Goal: Information Seeking & Learning: Learn about a topic

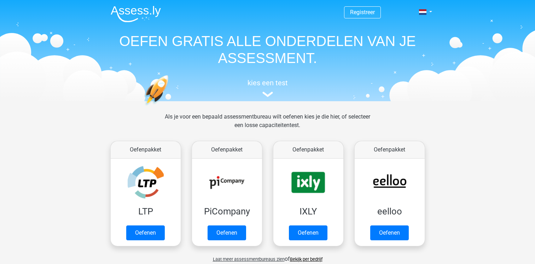
scroll to position [354, 0]
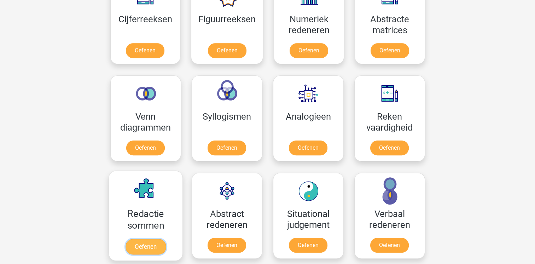
click at [142, 239] on link "Oefenen" at bounding box center [145, 247] width 40 height 16
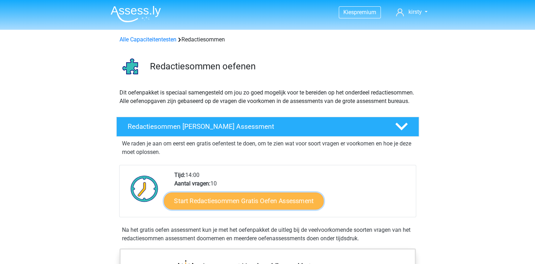
click at [228, 206] on link "Start Redactiesommen Gratis Oefen Assessment" at bounding box center [244, 200] width 160 height 17
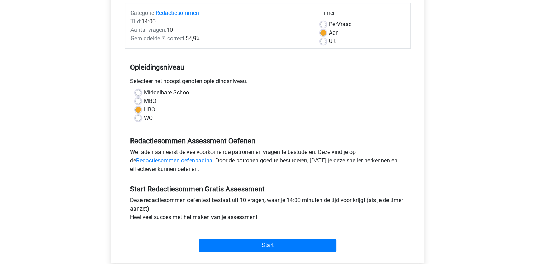
scroll to position [106, 0]
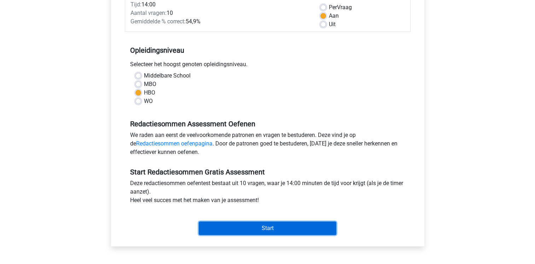
click at [268, 224] on input "Start" at bounding box center [268, 227] width 138 height 13
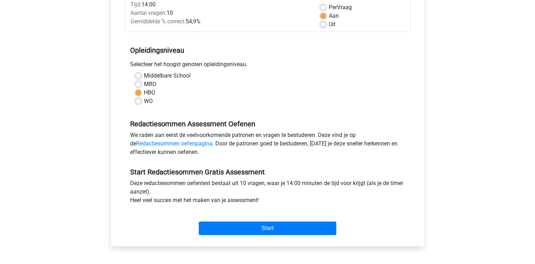
click at [289, 219] on div "Start" at bounding box center [268, 222] width 286 height 25
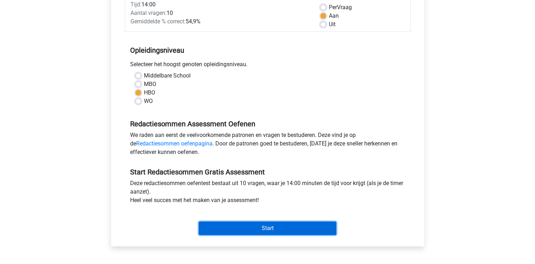
click at [289, 226] on input "Start" at bounding box center [268, 227] width 138 height 13
click at [259, 230] on input "Start" at bounding box center [268, 227] width 138 height 13
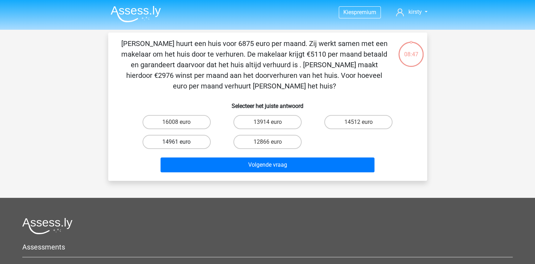
click at [188, 140] on label "14961 euro" at bounding box center [176, 142] width 68 height 14
click at [181, 142] on input "14961 euro" at bounding box center [178, 144] width 5 height 5
radio input "true"
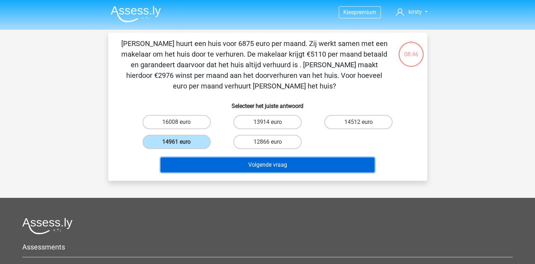
click at [223, 164] on button "Volgende vraag" at bounding box center [268, 164] width 214 height 15
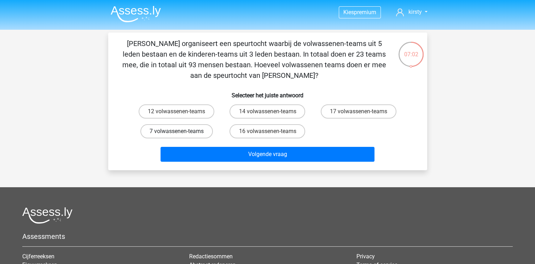
click at [201, 128] on label "7 volwassenen-teams" at bounding box center [176, 131] width 72 height 14
click at [181, 131] on input "7 volwassenen-teams" at bounding box center [178, 133] width 5 height 5
radio input "true"
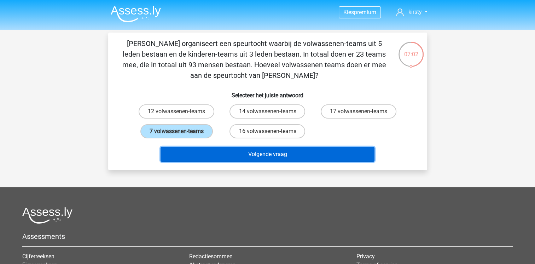
click at [262, 151] on button "Volgende vraag" at bounding box center [268, 154] width 214 height 15
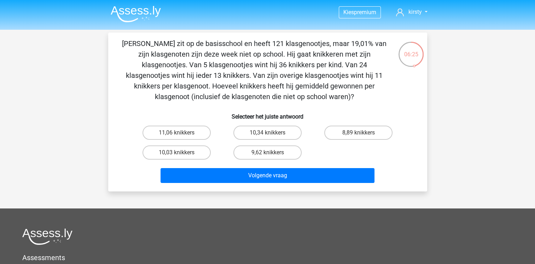
click at [185, 133] on label "11,06 knikkers" at bounding box center [176, 133] width 68 height 14
click at [181, 133] on input "11,06 knikkers" at bounding box center [178, 135] width 5 height 5
radio input "true"
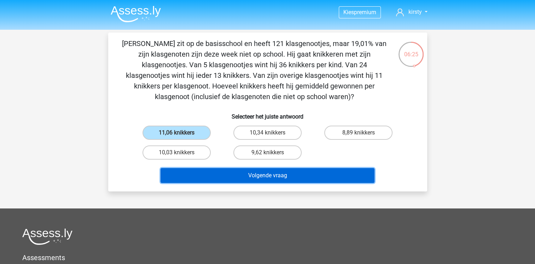
click at [264, 174] on button "Volgende vraag" at bounding box center [268, 175] width 214 height 15
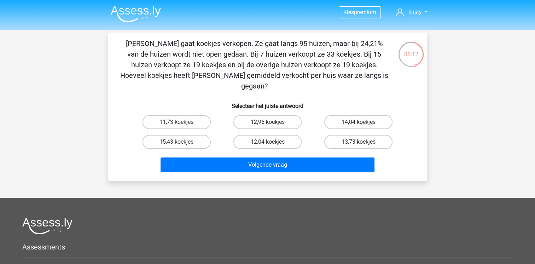
click at [352, 135] on label "13,73 koekjes" at bounding box center [358, 142] width 68 height 14
click at [358, 142] on input "13,73 koekjes" at bounding box center [360, 144] width 5 height 5
radio input "true"
click at [343, 152] on div "Volgende vraag" at bounding box center [267, 163] width 296 height 23
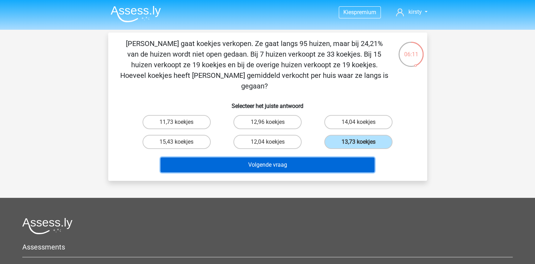
click at [339, 157] on button "Volgende vraag" at bounding box center [268, 164] width 214 height 15
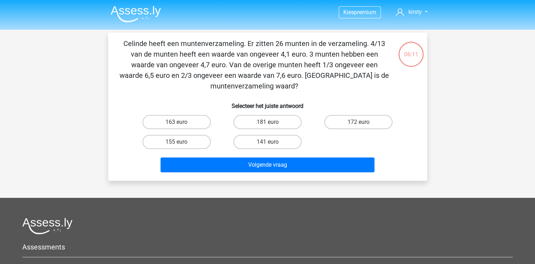
scroll to position [33, 0]
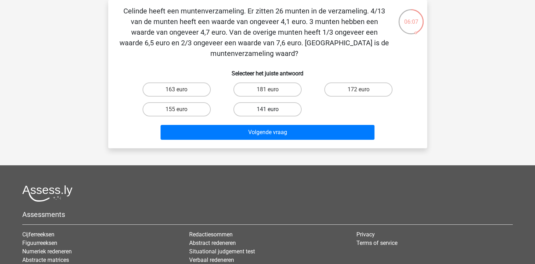
click at [250, 110] on label "141 euro" at bounding box center [267, 109] width 68 height 14
click at [267, 110] on input "141 euro" at bounding box center [269, 111] width 5 height 5
radio input "true"
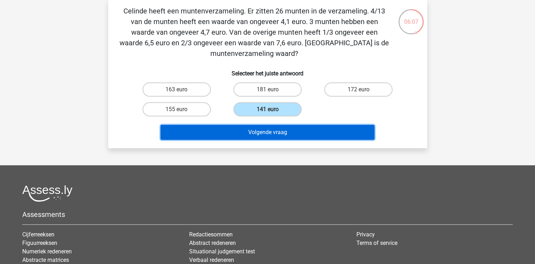
click at [250, 127] on button "Volgende vraag" at bounding box center [268, 132] width 214 height 15
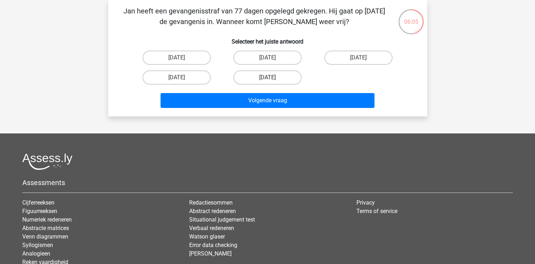
click at [269, 74] on label "17 augustus" at bounding box center [267, 77] width 68 height 14
click at [269, 77] on input "17 augustus" at bounding box center [269, 79] width 5 height 5
radio input "true"
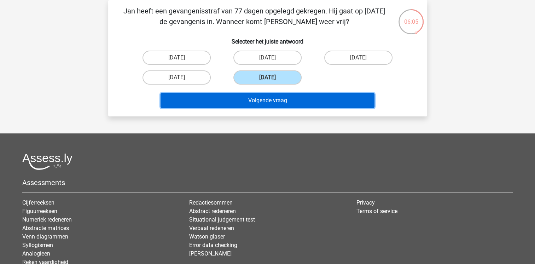
click at [265, 105] on button "Volgende vraag" at bounding box center [268, 100] width 214 height 15
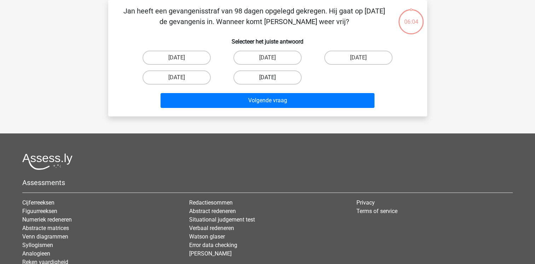
click at [277, 76] on label "19 augustus" at bounding box center [267, 77] width 68 height 14
click at [272, 77] on input "19 augustus" at bounding box center [269, 79] width 5 height 5
radio input "true"
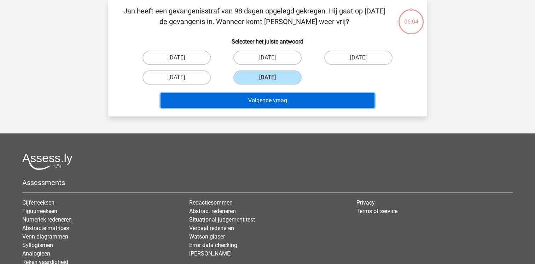
click at [272, 107] on button "Volgende vraag" at bounding box center [268, 100] width 214 height 15
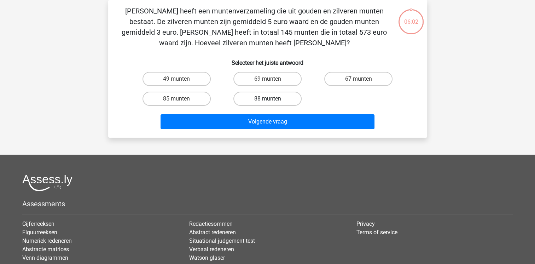
click at [279, 95] on label "88 munten" at bounding box center [267, 99] width 68 height 14
click at [272, 99] on input "88 munten" at bounding box center [269, 101] width 5 height 5
radio input "true"
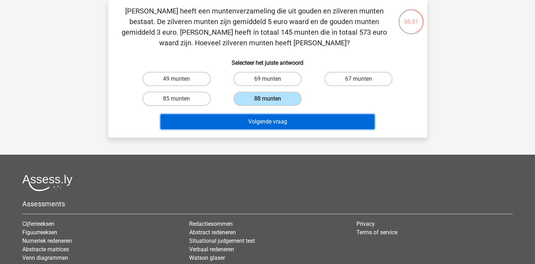
click at [273, 117] on button "Volgende vraag" at bounding box center [268, 121] width 214 height 15
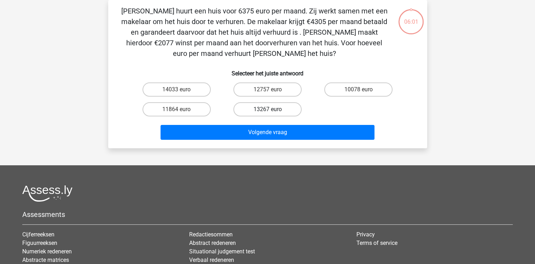
click at [276, 104] on label "13267 euro" at bounding box center [267, 109] width 68 height 14
click at [272, 109] on input "13267 euro" at bounding box center [269, 111] width 5 height 5
radio input "true"
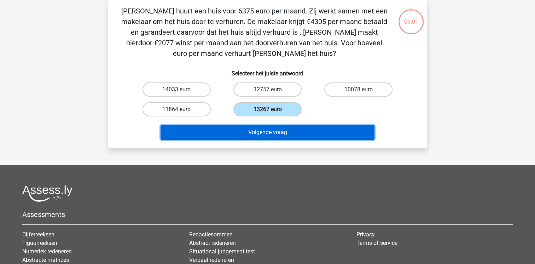
click at [272, 126] on button "Volgende vraag" at bounding box center [268, 132] width 214 height 15
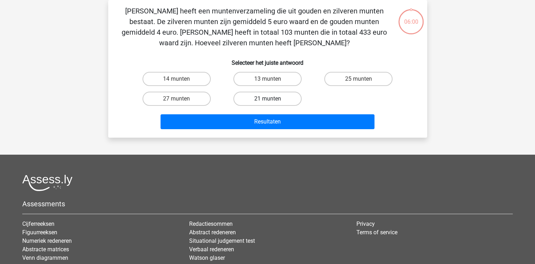
click at [275, 98] on label "21 munten" at bounding box center [267, 99] width 68 height 14
click at [272, 99] on input "21 munten" at bounding box center [269, 101] width 5 height 5
radio input "true"
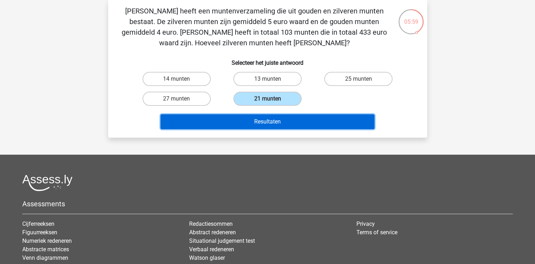
click at [276, 120] on button "Resultaten" at bounding box center [268, 121] width 214 height 15
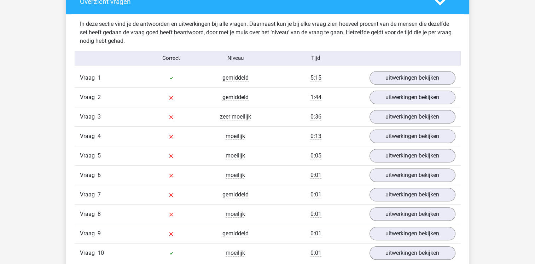
scroll to position [495, 0]
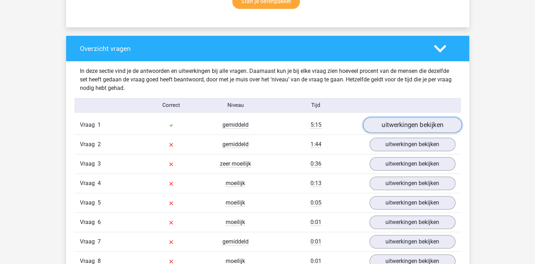
click at [382, 122] on link "uitwerkingen bekijken" at bounding box center [412, 125] width 99 height 16
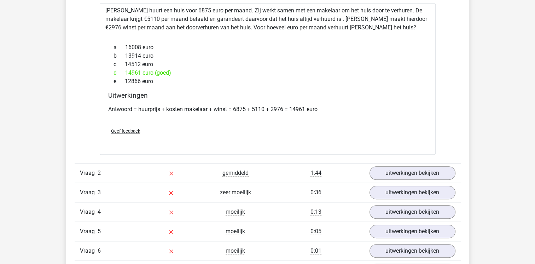
scroll to position [636, 0]
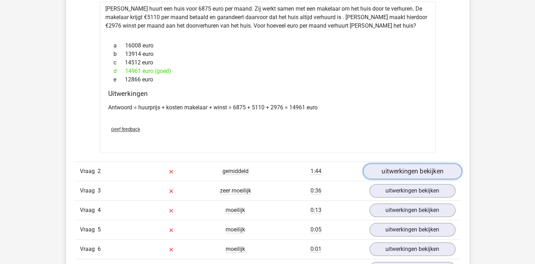
click at [397, 169] on link "uitwerkingen bekijken" at bounding box center [412, 171] width 99 height 16
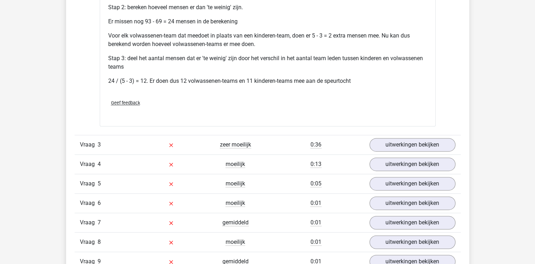
scroll to position [990, 0]
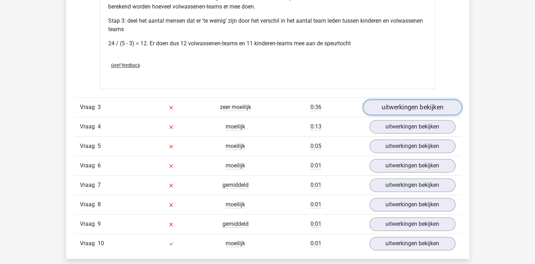
click at [414, 105] on link "uitwerkingen bekijken" at bounding box center [412, 108] width 99 height 16
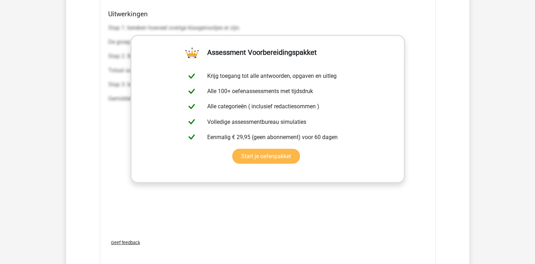
scroll to position [1202, 0]
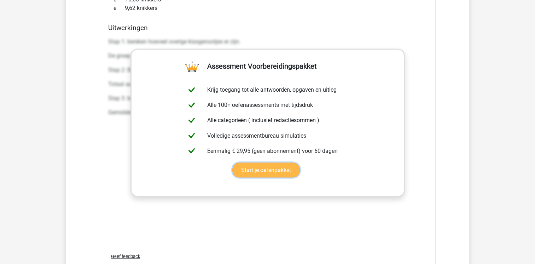
click at [232, 162] on link "Start je oefenpakket" at bounding box center [266, 169] width 68 height 15
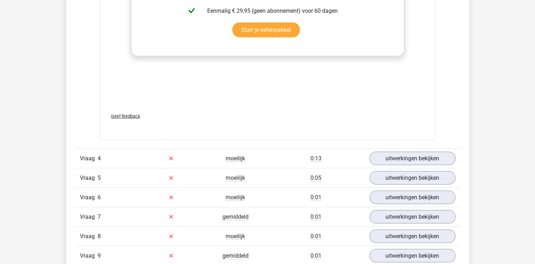
scroll to position [1343, 0]
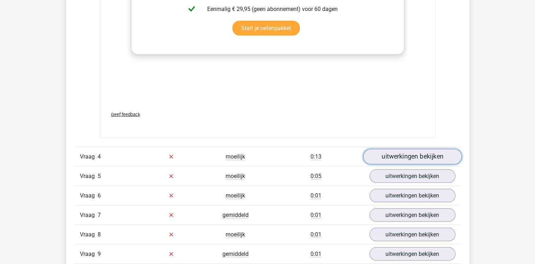
click at [423, 155] on link "uitwerkingen bekijken" at bounding box center [412, 157] width 99 height 16
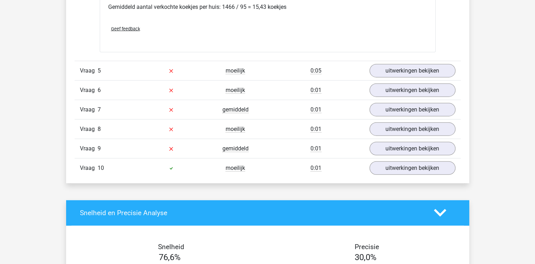
scroll to position [1697, 0]
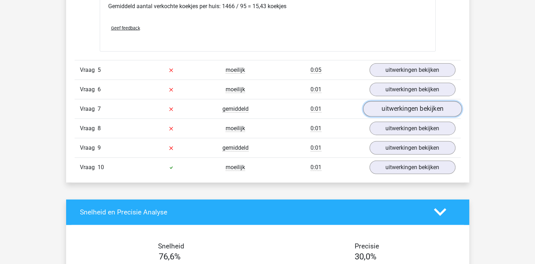
click at [386, 108] on link "uitwerkingen bekijken" at bounding box center [412, 109] width 99 height 16
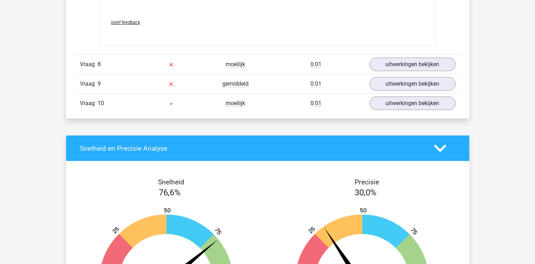
scroll to position [2121, 0]
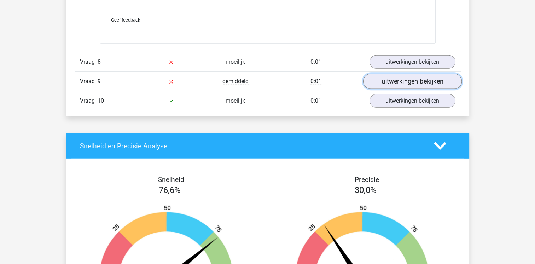
click at [398, 78] on link "uitwerkingen bekijken" at bounding box center [412, 82] width 99 height 16
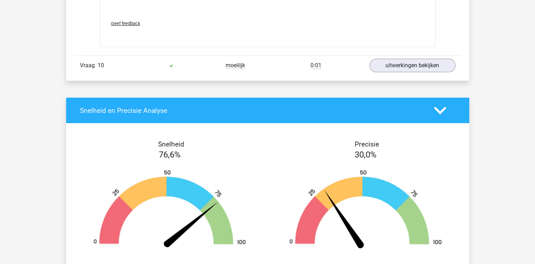
scroll to position [2616, 0]
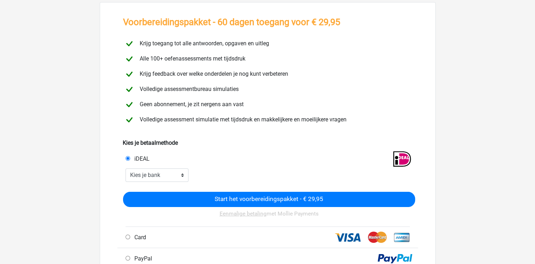
scroll to position [35, 0]
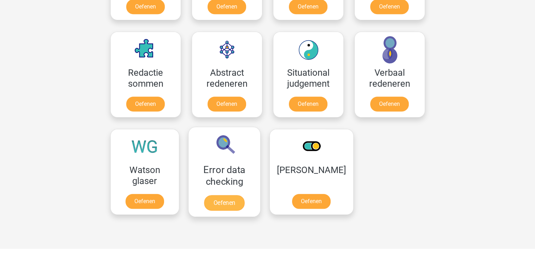
scroll to position [495, 0]
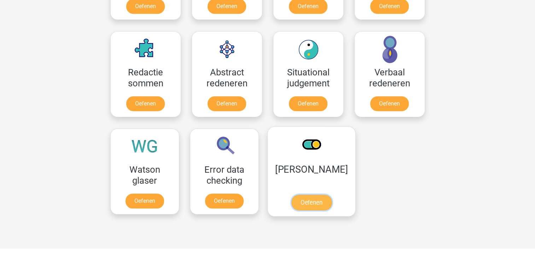
click at [317, 194] on link "Oefenen" at bounding box center [311, 202] width 40 height 16
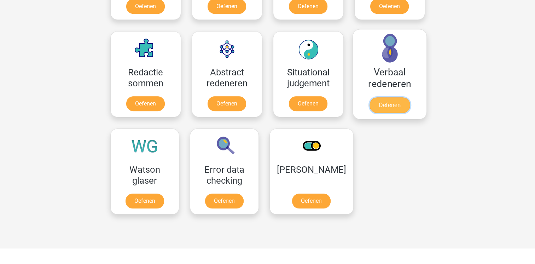
click at [388, 97] on link "Oefenen" at bounding box center [389, 105] width 40 height 16
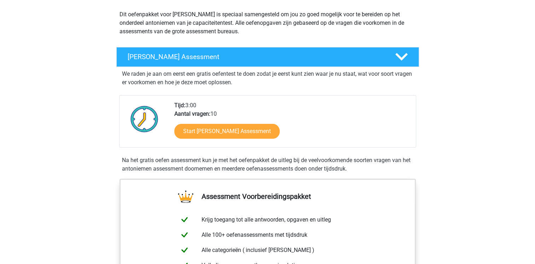
scroll to position [106, 0]
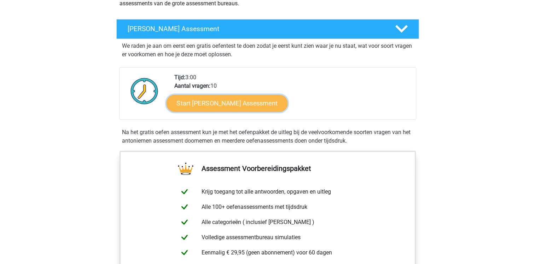
click at [240, 104] on link "Start [PERSON_NAME] Assessment" at bounding box center [226, 102] width 121 height 17
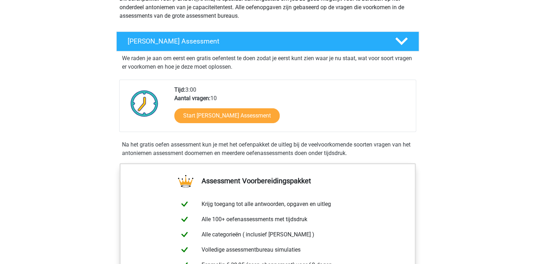
scroll to position [141, 0]
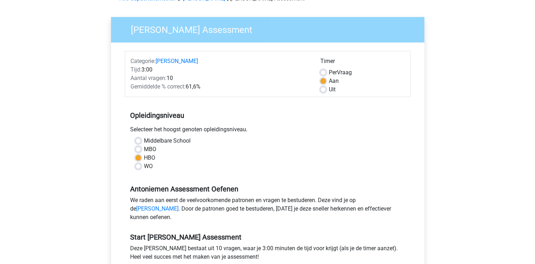
scroll to position [106, 0]
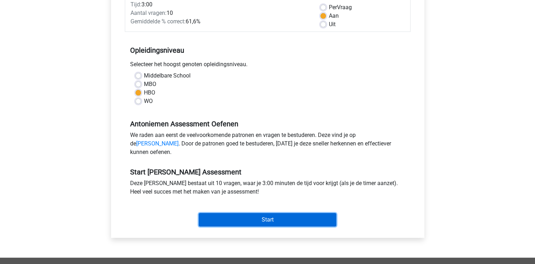
click at [260, 226] on input "Start" at bounding box center [268, 219] width 138 height 13
click at [301, 226] on input "Start" at bounding box center [268, 219] width 138 height 13
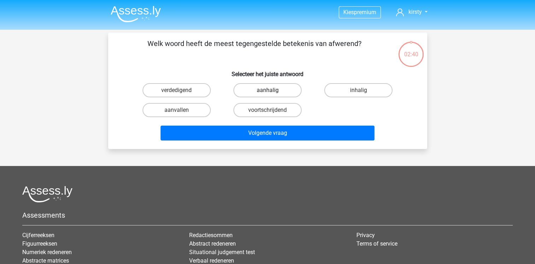
click at [253, 89] on label "aanhalig" at bounding box center [267, 90] width 68 height 14
click at [267, 90] on input "aanhalig" at bounding box center [269, 92] width 5 height 5
radio input "true"
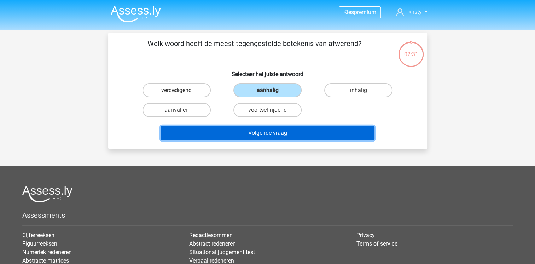
click at [240, 131] on button "Volgende vraag" at bounding box center [268, 133] width 214 height 15
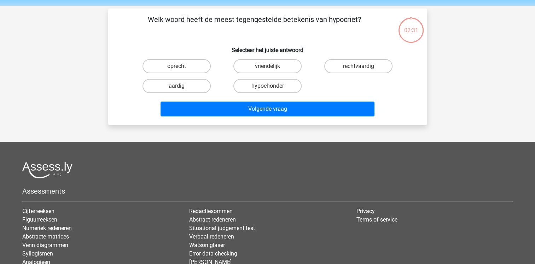
scroll to position [33, 0]
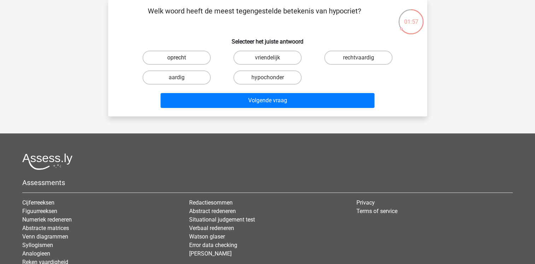
click at [190, 56] on label "oprecht" at bounding box center [176, 58] width 68 height 14
click at [181, 58] on input "oprecht" at bounding box center [178, 60] width 5 height 5
radio input "true"
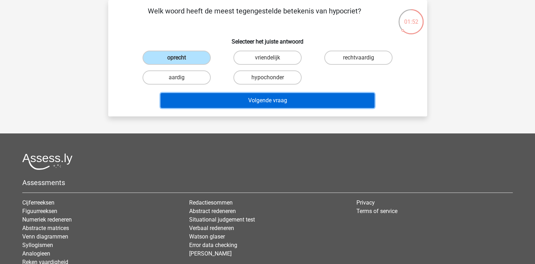
click at [239, 99] on button "Volgende vraag" at bounding box center [268, 100] width 214 height 15
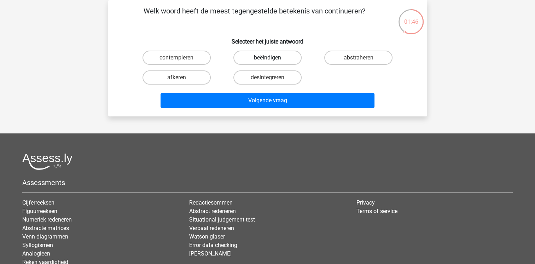
click at [265, 54] on label "beëindigen" at bounding box center [267, 58] width 68 height 14
click at [267, 58] on input "beëindigen" at bounding box center [269, 60] width 5 height 5
radio input "true"
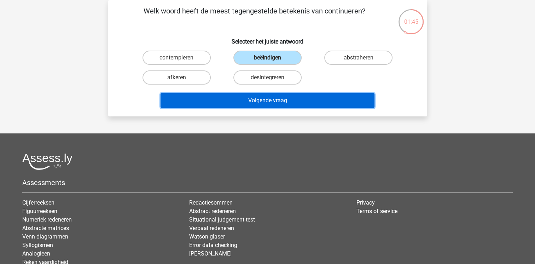
click at [258, 98] on button "Volgende vraag" at bounding box center [268, 100] width 214 height 15
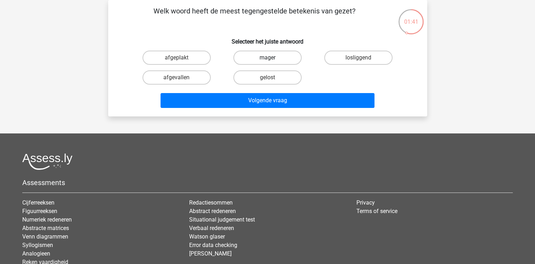
click at [273, 52] on label "mager" at bounding box center [267, 58] width 68 height 14
click at [272, 58] on input "mager" at bounding box center [269, 60] width 5 height 5
radio input "true"
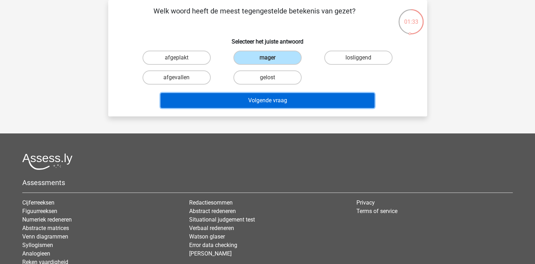
click at [261, 98] on button "Volgende vraag" at bounding box center [268, 100] width 214 height 15
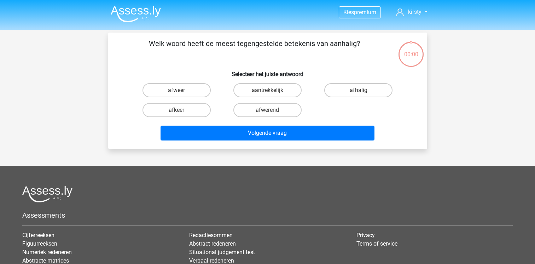
scroll to position [33, 0]
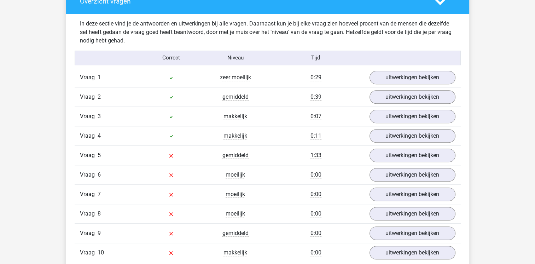
scroll to position [530, 0]
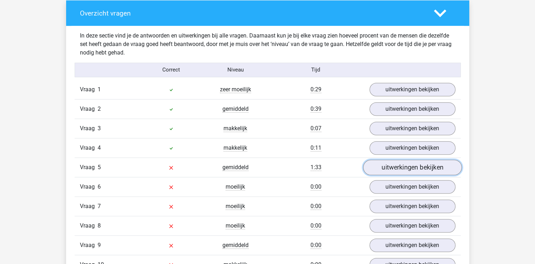
click at [421, 166] on link "uitwerkingen bekijken" at bounding box center [412, 167] width 99 height 16
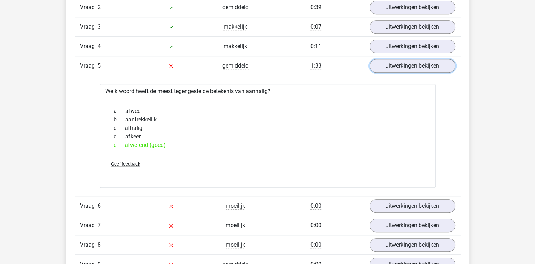
scroll to position [672, 0]
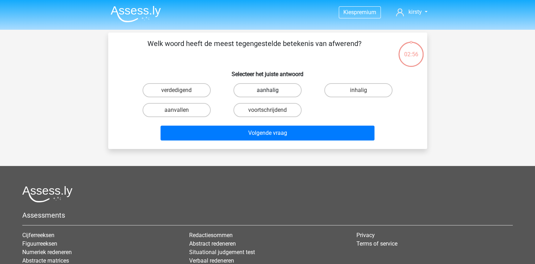
click at [256, 90] on label "aanhalig" at bounding box center [267, 90] width 68 height 14
click at [267, 90] on input "aanhalig" at bounding box center [269, 92] width 5 height 5
radio input "true"
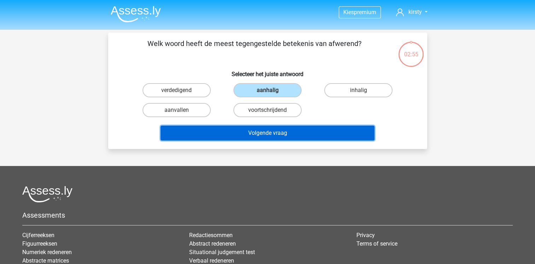
click at [249, 133] on button "Volgende vraag" at bounding box center [268, 133] width 214 height 15
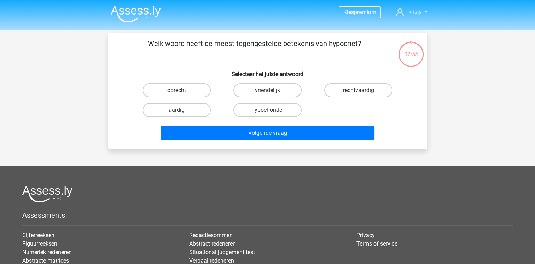
scroll to position [33, 0]
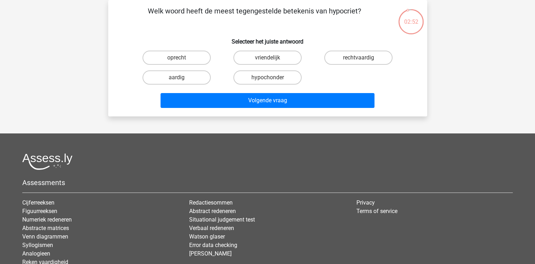
click at [181, 58] on input "oprecht" at bounding box center [178, 60] width 5 height 5
radio input "true"
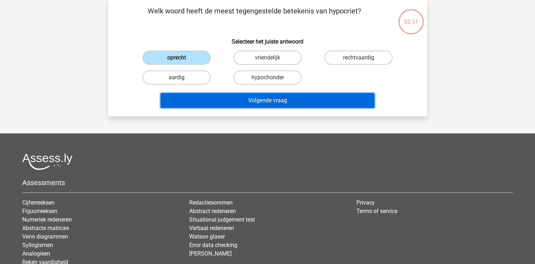
click at [274, 103] on button "Volgende vraag" at bounding box center [268, 100] width 214 height 15
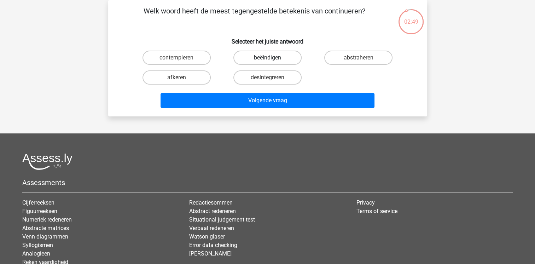
click at [281, 58] on label "beëindigen" at bounding box center [267, 58] width 68 height 14
click at [272, 58] on input "beëindigen" at bounding box center [269, 60] width 5 height 5
radio input "true"
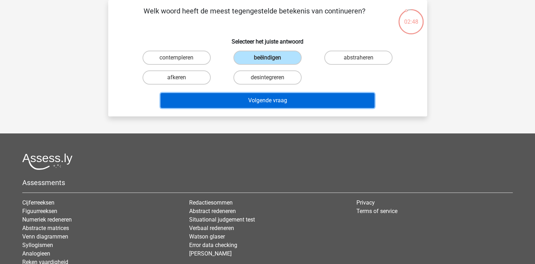
click at [281, 101] on button "Volgende vraag" at bounding box center [268, 100] width 214 height 15
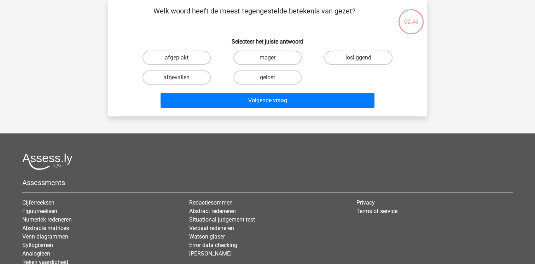
click at [267, 56] on label "mager" at bounding box center [267, 58] width 68 height 14
click at [267, 58] on input "mager" at bounding box center [269, 60] width 5 height 5
radio input "true"
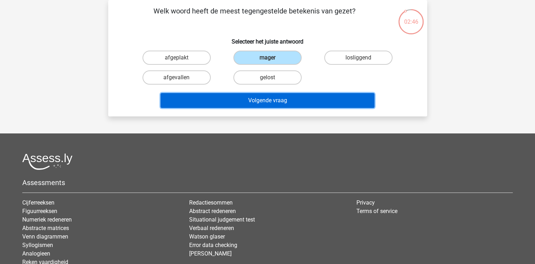
click at [265, 101] on button "Volgende vraag" at bounding box center [268, 100] width 214 height 15
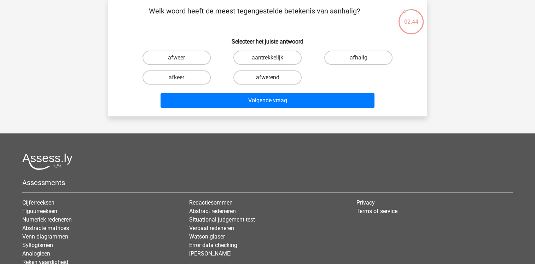
click at [251, 81] on label "afwerend" at bounding box center [267, 77] width 68 height 14
click at [267, 81] on input "afwerend" at bounding box center [269, 79] width 5 height 5
radio input "true"
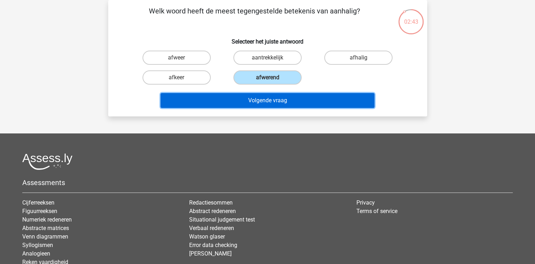
click at [241, 100] on button "Volgende vraag" at bounding box center [268, 100] width 214 height 15
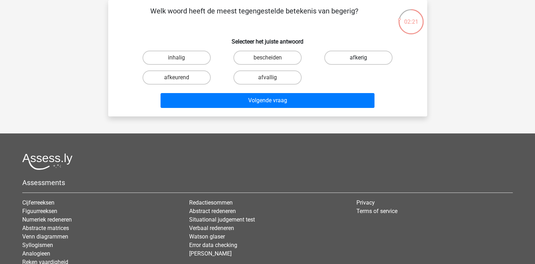
click at [344, 55] on label "afkerig" at bounding box center [358, 58] width 68 height 14
click at [358, 58] on input "afkerig" at bounding box center [360, 60] width 5 height 5
radio input "true"
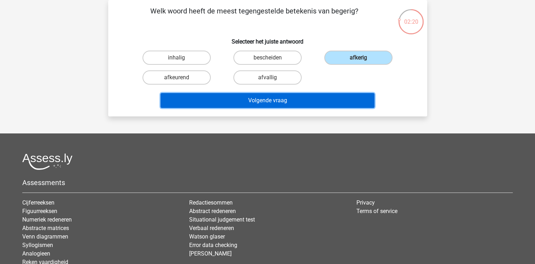
click at [276, 95] on button "Volgende vraag" at bounding box center [268, 100] width 214 height 15
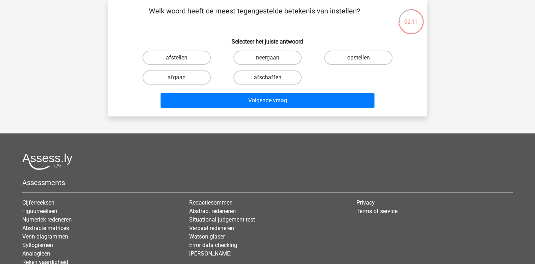
click at [197, 58] on label "afstellen" at bounding box center [176, 58] width 68 height 14
click at [181, 58] on input "afstellen" at bounding box center [178, 60] width 5 height 5
radio input "true"
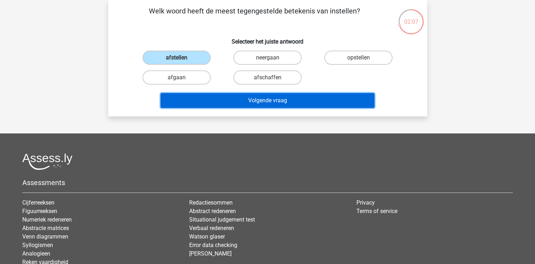
click at [217, 101] on button "Volgende vraag" at bounding box center [268, 100] width 214 height 15
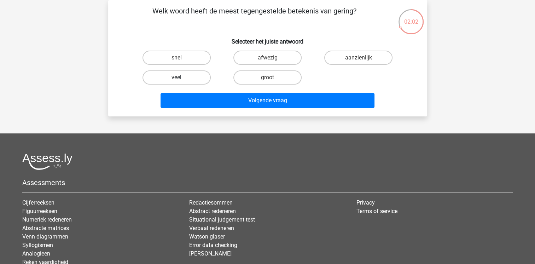
click at [173, 76] on label "veel" at bounding box center [176, 77] width 68 height 14
click at [176, 77] on input "veel" at bounding box center [178, 79] width 5 height 5
radio input "true"
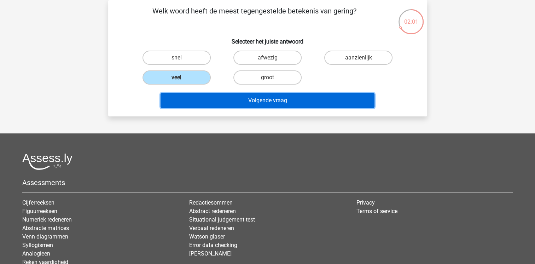
click at [232, 107] on button "Volgende vraag" at bounding box center [268, 100] width 214 height 15
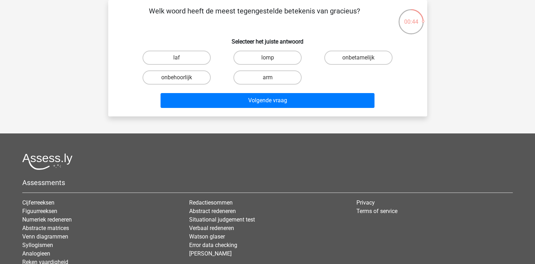
click at [177, 78] on input "onbehoorlijk" at bounding box center [178, 79] width 5 height 5
radio input "true"
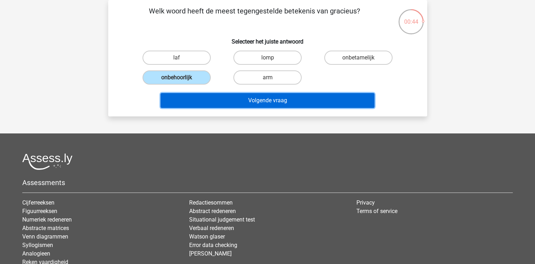
click at [244, 97] on button "Volgende vraag" at bounding box center [268, 100] width 214 height 15
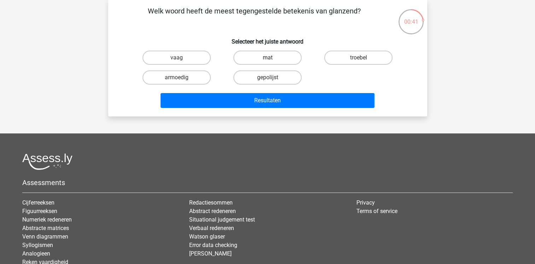
click at [263, 53] on label "mat" at bounding box center [267, 58] width 68 height 14
click at [267, 58] on input "mat" at bounding box center [269, 60] width 5 height 5
radio input "true"
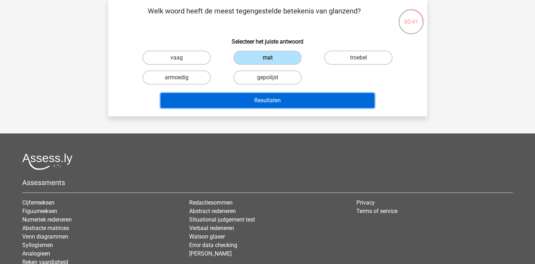
click at [269, 105] on button "Resultaten" at bounding box center [268, 100] width 214 height 15
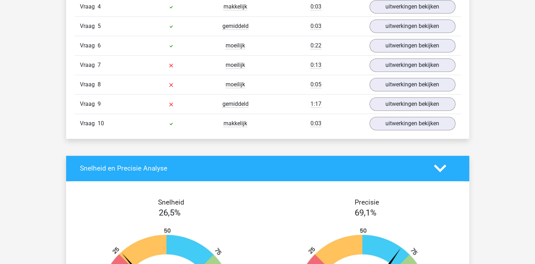
scroll to position [672, 0]
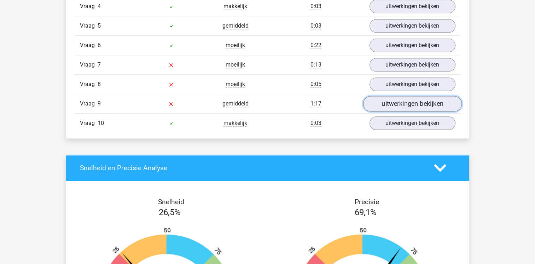
click at [396, 101] on link "uitwerkingen bekijken" at bounding box center [412, 104] width 99 height 16
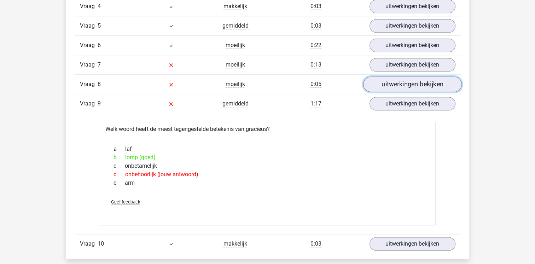
click at [401, 82] on link "uitwerkingen bekijken" at bounding box center [412, 84] width 99 height 16
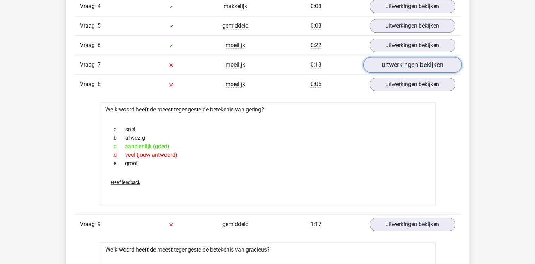
click at [425, 64] on link "uitwerkingen bekijken" at bounding box center [412, 65] width 99 height 16
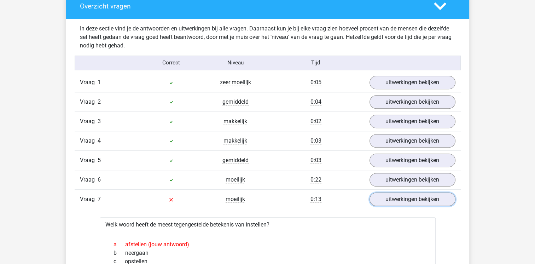
scroll to position [530, 0]
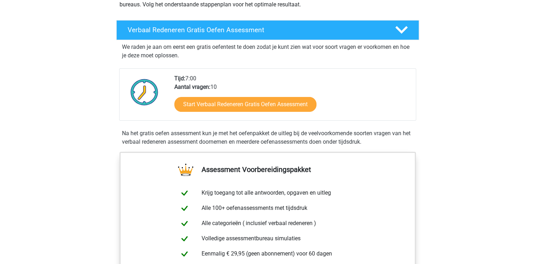
scroll to position [106, 0]
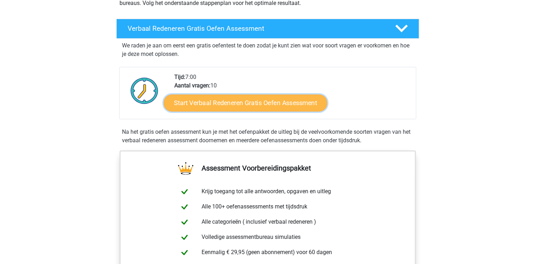
click at [241, 104] on link "Start Verbaal Redeneren Gratis Oefen Assessment" at bounding box center [245, 102] width 163 height 17
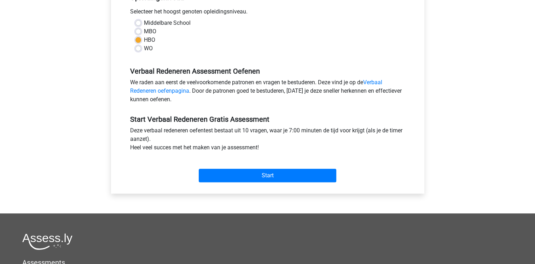
scroll to position [177, 0]
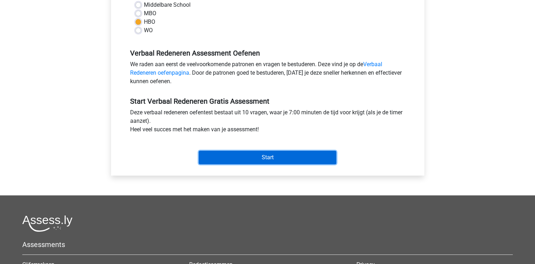
click at [281, 161] on input "Start" at bounding box center [268, 157] width 138 height 13
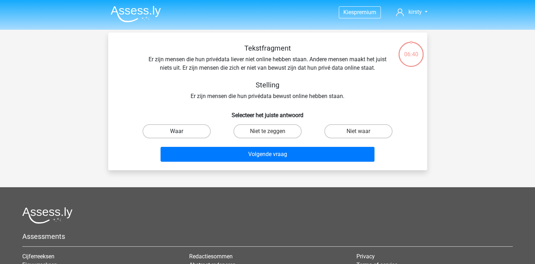
click at [193, 131] on label "Waar" at bounding box center [176, 131] width 68 height 14
click at [181, 131] on input "Waar" at bounding box center [178, 133] width 5 height 5
radio input "true"
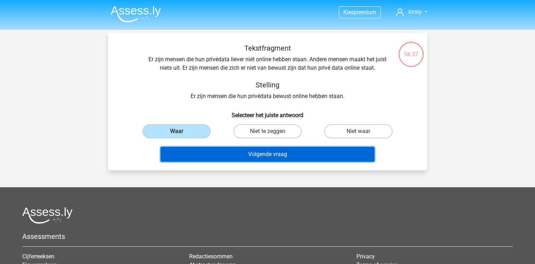
click at [300, 152] on button "Volgende vraag" at bounding box center [268, 154] width 214 height 15
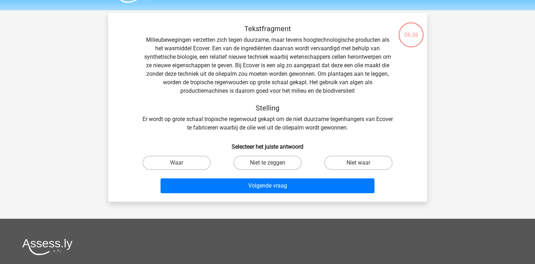
scroll to position [33, 0]
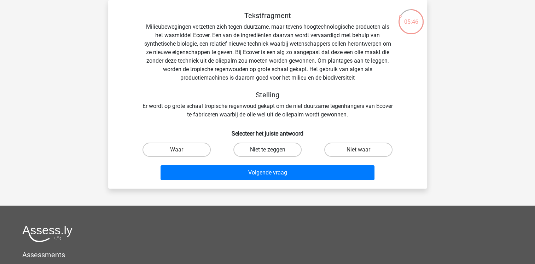
click at [265, 150] on label "Niet te zeggen" at bounding box center [267, 149] width 68 height 14
click at [267, 150] on input "Niet te zeggen" at bounding box center [269, 152] width 5 height 5
radio input "true"
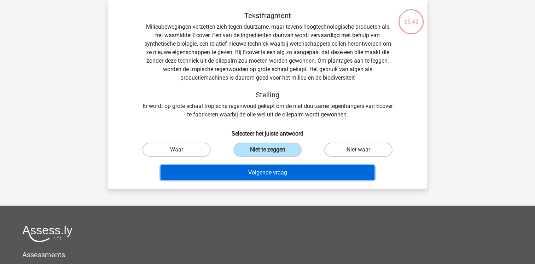
click at [264, 170] on button "Volgende vraag" at bounding box center [268, 172] width 214 height 15
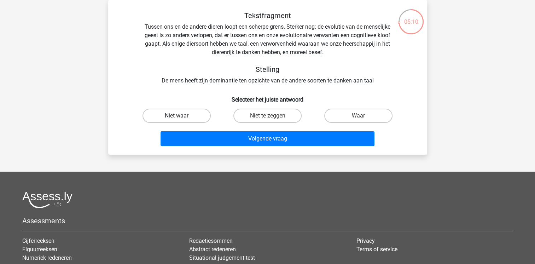
click at [192, 114] on label "Niet waar" at bounding box center [176, 116] width 68 height 14
click at [181, 116] on input "Niet waar" at bounding box center [178, 118] width 5 height 5
radio input "true"
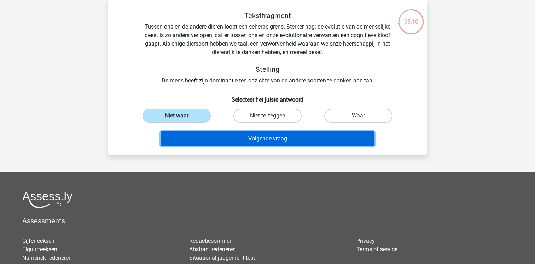
click at [279, 135] on button "Volgende vraag" at bounding box center [268, 138] width 214 height 15
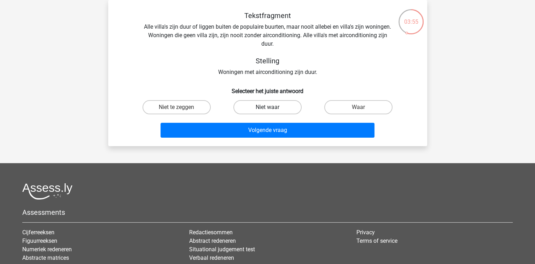
click at [273, 107] on label "Niet waar" at bounding box center [267, 107] width 68 height 14
click at [272, 107] on input "Niet waar" at bounding box center [269, 109] width 5 height 5
radio input "true"
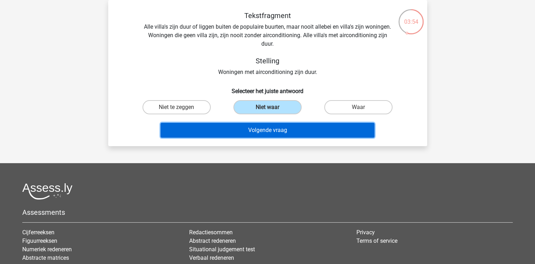
click at [269, 127] on button "Volgende vraag" at bounding box center [268, 130] width 214 height 15
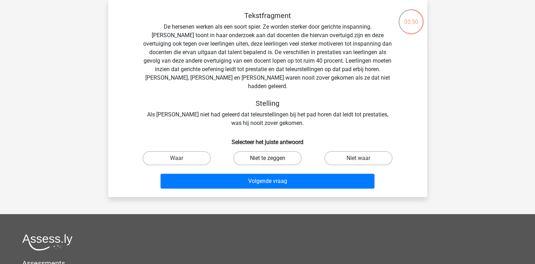
click at [270, 151] on label "Niet te zeggen" at bounding box center [267, 158] width 68 height 14
click at [270, 158] on input "Niet te zeggen" at bounding box center [269, 160] width 5 height 5
radio input "true"
click at [269, 168] on div "Volgende vraag" at bounding box center [267, 179] width 296 height 23
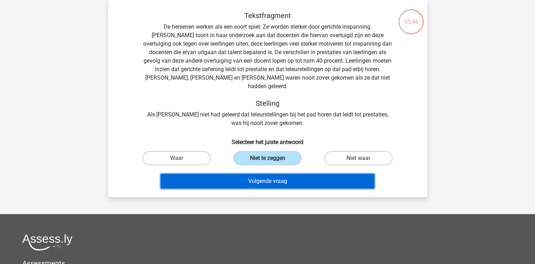
click at [273, 174] on button "Volgende vraag" at bounding box center [268, 181] width 214 height 15
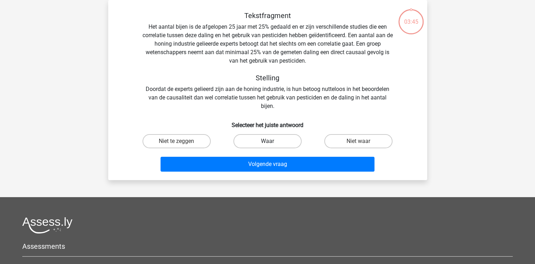
click at [283, 145] on label "Waar" at bounding box center [267, 141] width 68 height 14
click at [272, 145] on input "Waar" at bounding box center [269, 143] width 5 height 5
radio input "true"
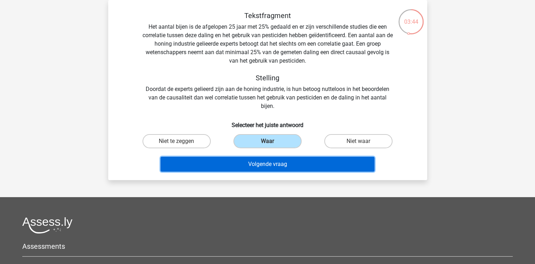
click at [298, 167] on button "Volgende vraag" at bounding box center [268, 164] width 214 height 15
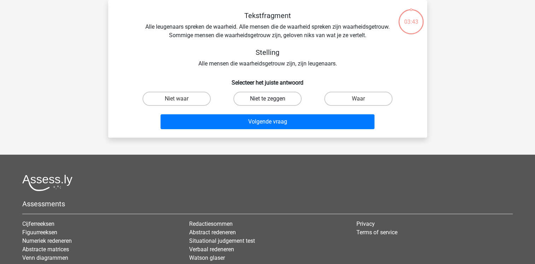
click at [279, 99] on label "Niet te zeggen" at bounding box center [267, 99] width 68 height 14
click at [272, 99] on input "Niet te zeggen" at bounding box center [269, 101] width 5 height 5
radio input "true"
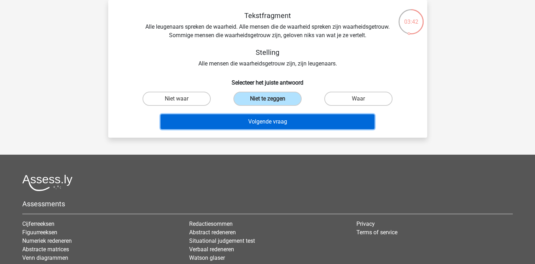
click at [286, 117] on button "Volgende vraag" at bounding box center [268, 121] width 214 height 15
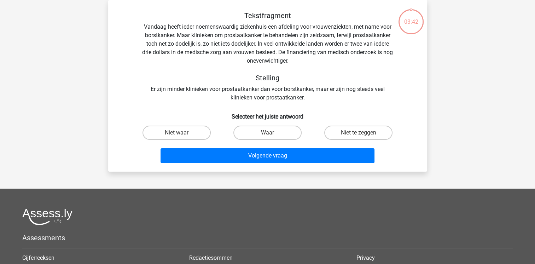
click at [266, 142] on div "Waar" at bounding box center [267, 133] width 91 height 20
click at [271, 129] on label "Waar" at bounding box center [267, 133] width 68 height 14
click at [271, 133] on input "Waar" at bounding box center [269, 135] width 5 height 5
radio input "true"
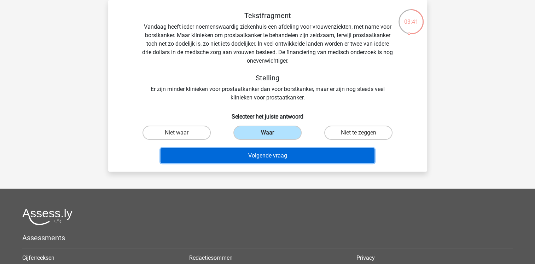
click at [275, 153] on button "Volgende vraag" at bounding box center [268, 155] width 214 height 15
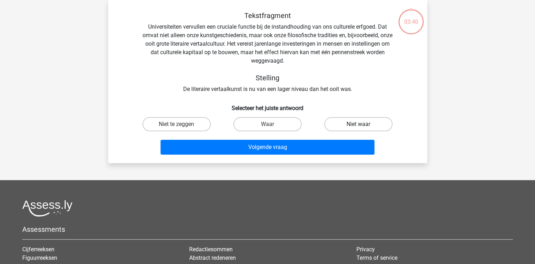
click at [329, 124] on label "Niet waar" at bounding box center [358, 124] width 68 height 14
click at [358, 124] on input "Niet waar" at bounding box center [360, 126] width 5 height 5
radio input "true"
click at [316, 154] on div "Volgende vraag" at bounding box center [267, 149] width 273 height 18
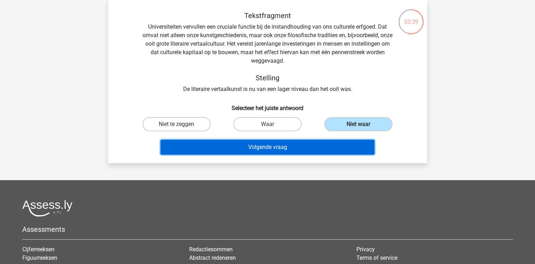
click at [322, 144] on button "Volgende vraag" at bounding box center [268, 147] width 214 height 15
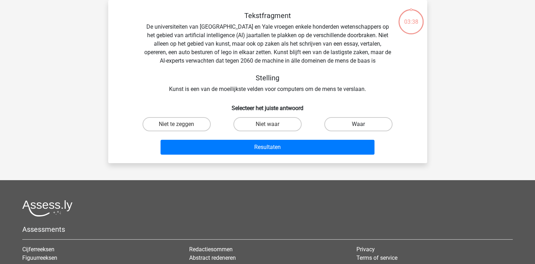
click at [349, 126] on label "Waar" at bounding box center [358, 124] width 68 height 14
click at [358, 126] on input "Waar" at bounding box center [360, 126] width 5 height 5
radio input "true"
click at [315, 155] on div "Resultaten" at bounding box center [267, 149] width 273 height 18
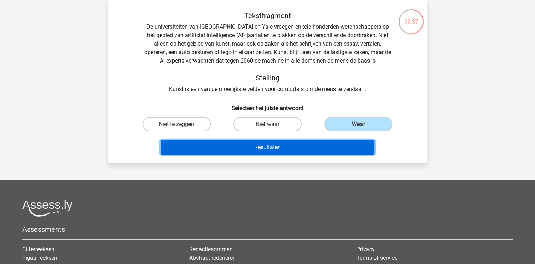
click at [305, 145] on button "Resultaten" at bounding box center [268, 147] width 214 height 15
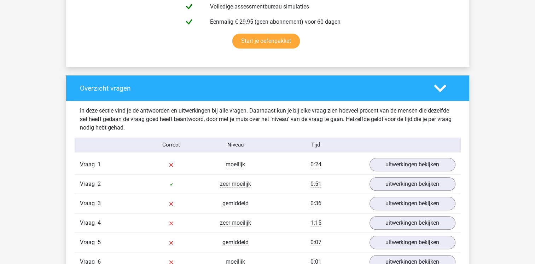
scroll to position [460, 0]
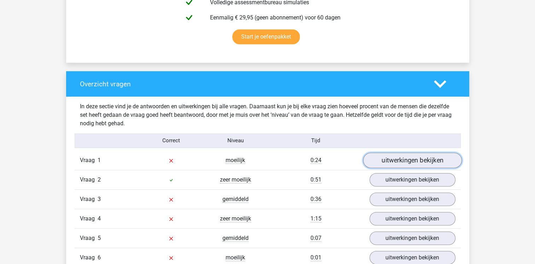
click at [434, 156] on link "uitwerkingen bekijken" at bounding box center [412, 160] width 99 height 16
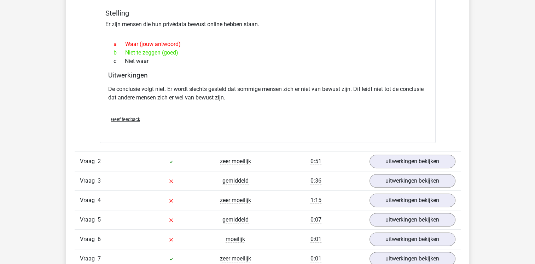
scroll to position [707, 0]
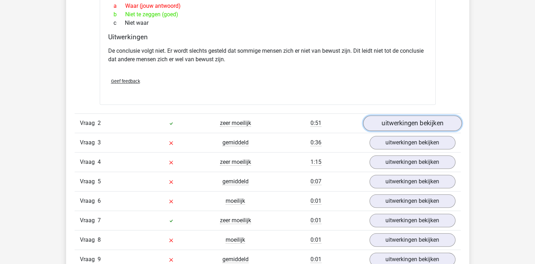
click at [421, 126] on link "uitwerkingen bekijken" at bounding box center [412, 123] width 99 height 16
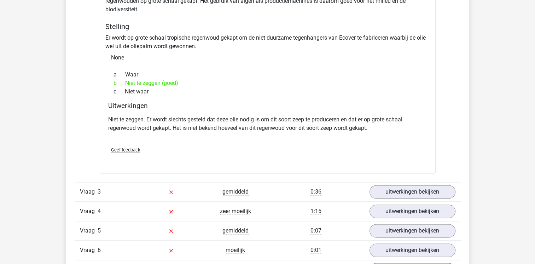
scroll to position [955, 0]
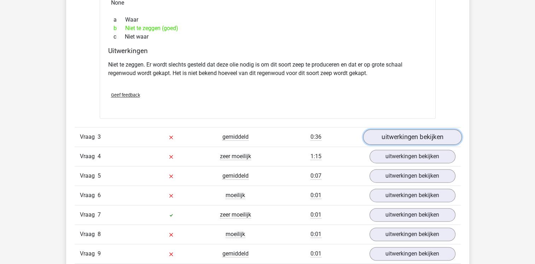
click at [392, 137] on link "uitwerkingen bekijken" at bounding box center [412, 137] width 99 height 16
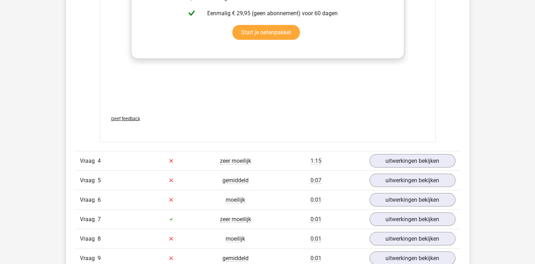
scroll to position [1343, 0]
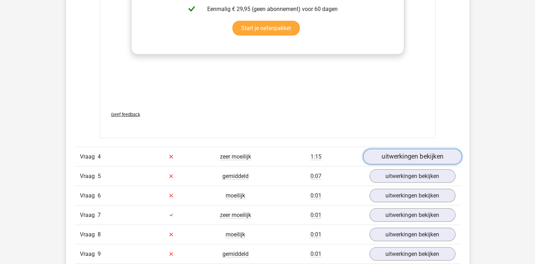
click at [449, 151] on link "uitwerkingen bekijken" at bounding box center [412, 157] width 99 height 16
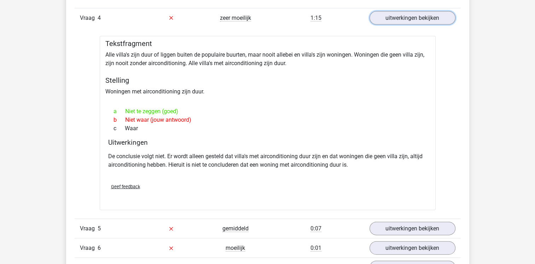
scroll to position [1556, 0]
